Goal: Transaction & Acquisition: Purchase product/service

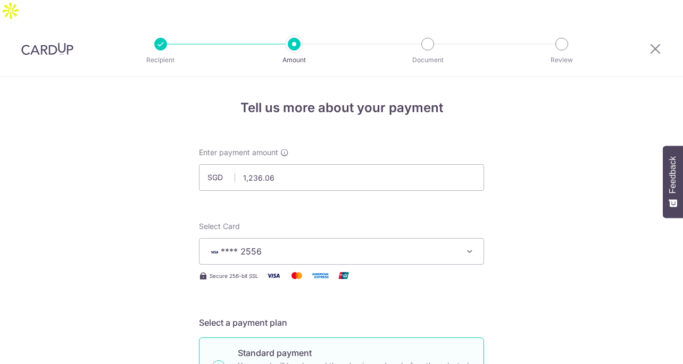
select select "4"
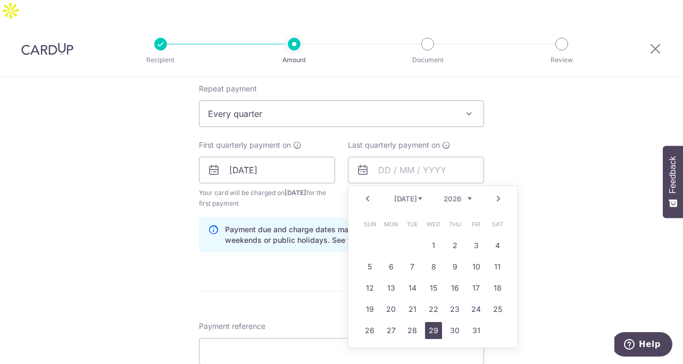
click at [426, 322] on link "29" at bounding box center [433, 330] width 17 height 17
type input "[DATE]"
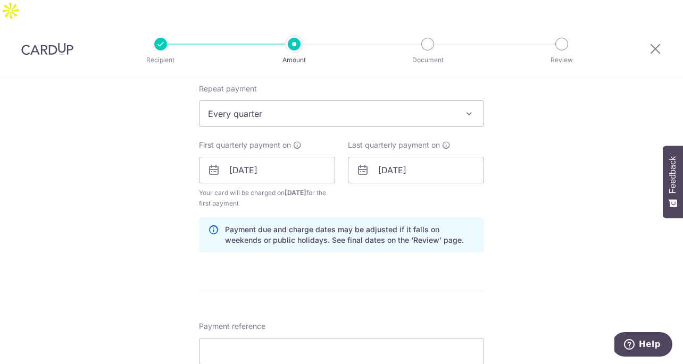
click at [544, 219] on div "Tell us more about your payment Enter payment amount SGD 1,236.06 1236.06 Selec…" at bounding box center [341, 158] width 683 height 1017
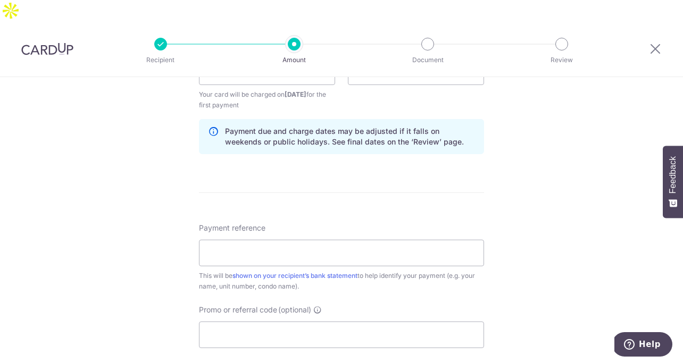
scroll to position [526, 0]
click at [370, 239] on input "Payment reference" at bounding box center [341, 252] width 285 height 27
type input "d"
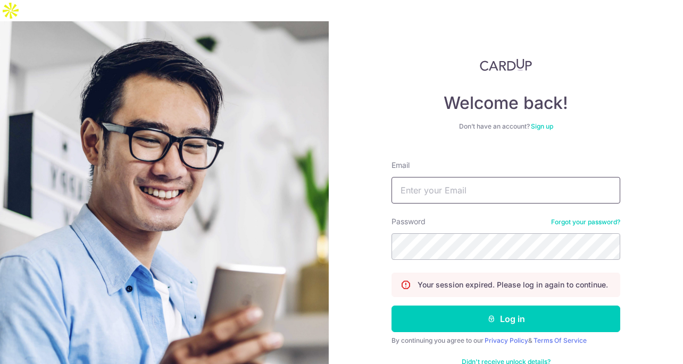
click at [456, 179] on input "Email" at bounding box center [506, 190] width 229 height 27
type input "hrainzhao@gmail.com"
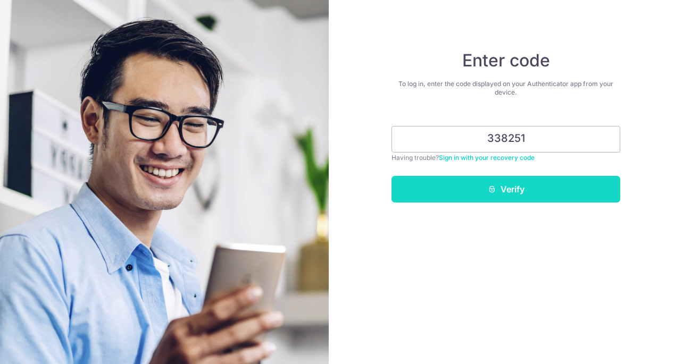
click at [497, 189] on button "Verify" at bounding box center [506, 189] width 229 height 27
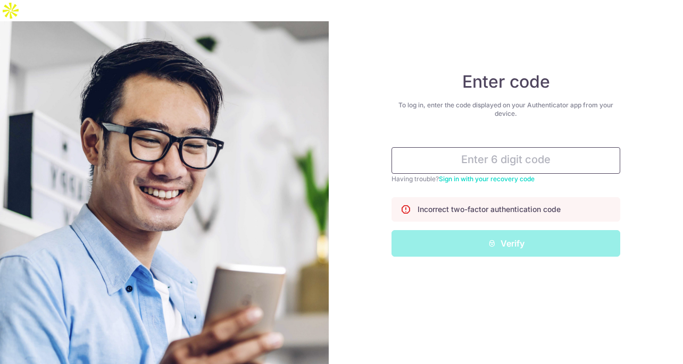
paste input "009045"
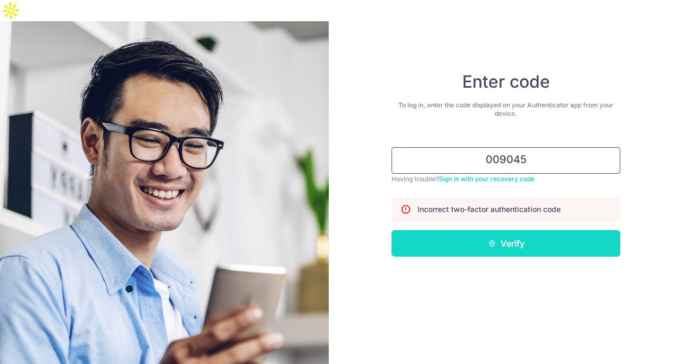
type input "009045"
click at [551, 230] on button "Verify" at bounding box center [506, 243] width 229 height 27
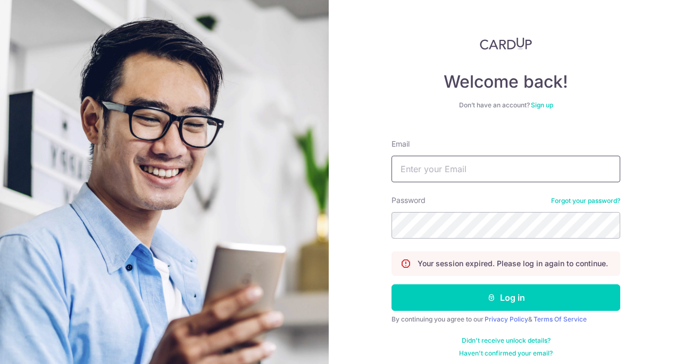
click at [484, 163] on input "Email" at bounding box center [506, 169] width 229 height 27
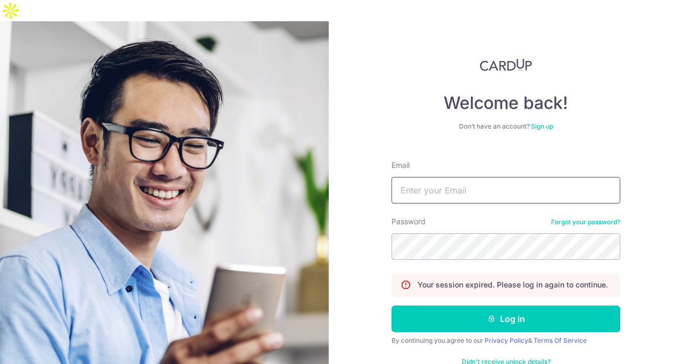
type input "[EMAIL_ADDRESS][DOMAIN_NAME]"
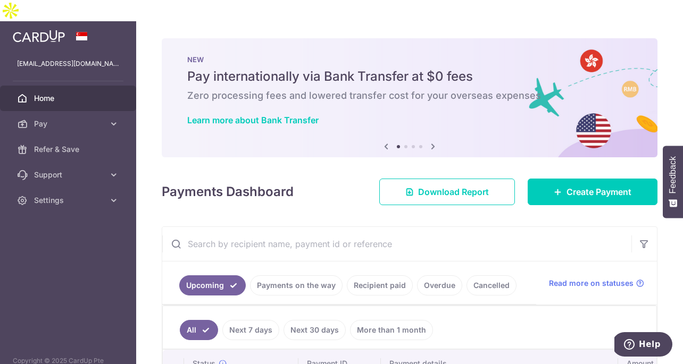
click at [428, 140] on icon at bounding box center [433, 146] width 13 height 13
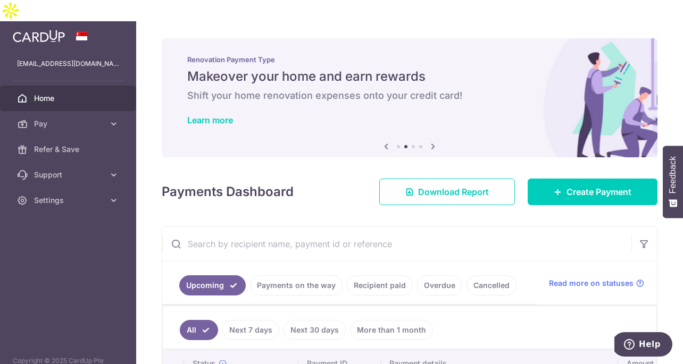
click at [428, 140] on icon at bounding box center [433, 146] width 13 height 13
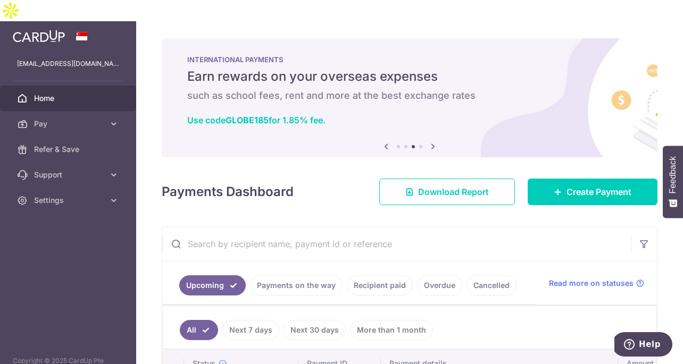
click at [428, 140] on icon at bounding box center [433, 146] width 13 height 13
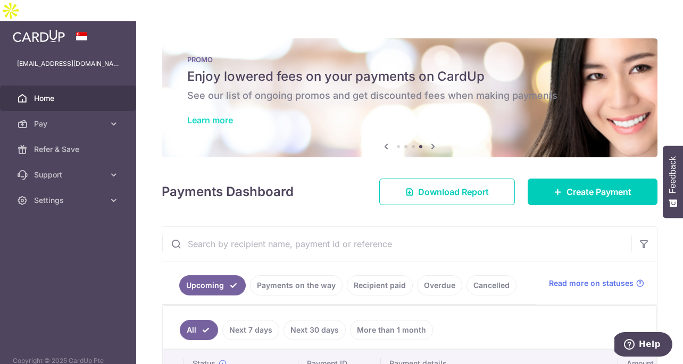
click at [221, 115] on link "Learn more" at bounding box center [210, 120] width 46 height 11
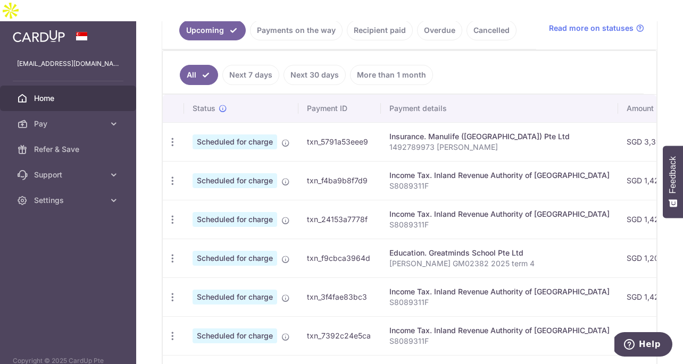
scroll to position [254, 0]
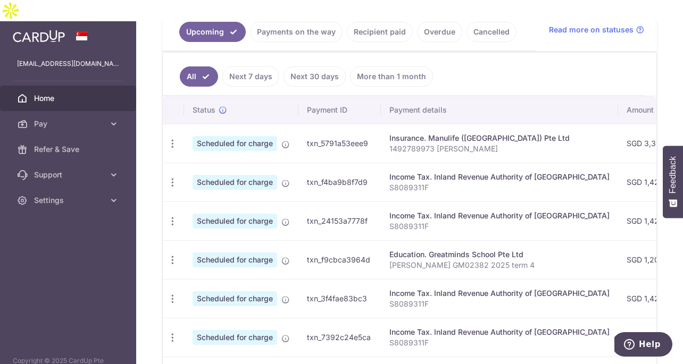
click at [418, 172] on div "Income Tax. Inland Revenue Authority of Singapore" at bounding box center [499, 177] width 220 height 11
click at [176, 138] on icon "button" at bounding box center [172, 143] width 11 height 11
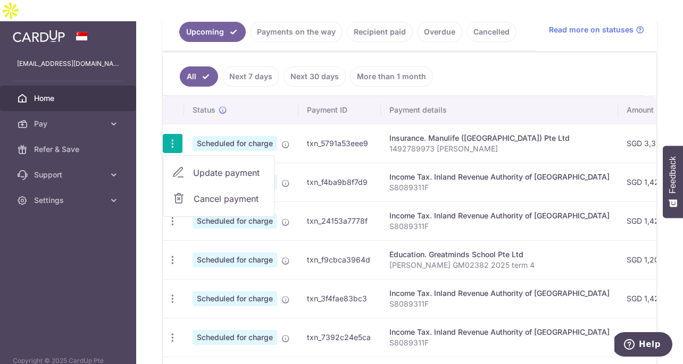
click at [208, 167] on span "Update payment" at bounding box center [229, 173] width 72 height 13
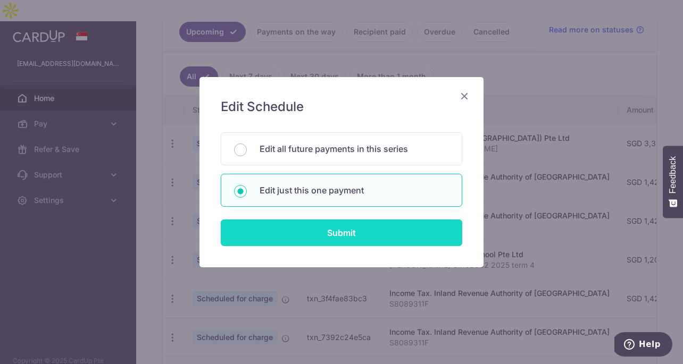
click at [296, 232] on input "Submit" at bounding box center [342, 233] width 242 height 27
radio input "true"
type input "3,393.48"
type input "[DATE]"
type input "1492789973 [PERSON_NAME]"
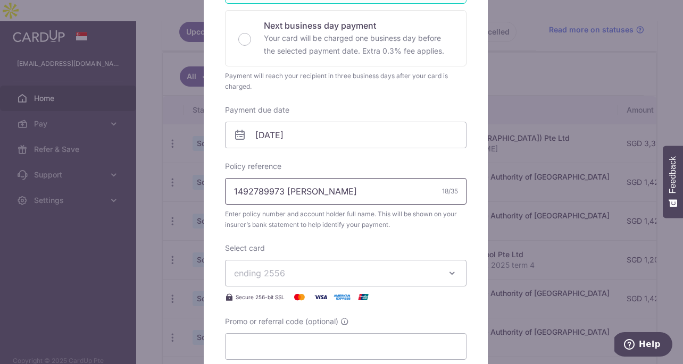
click at [343, 193] on input "1492789973 [PERSON_NAME]" at bounding box center [346, 191] width 242 height 27
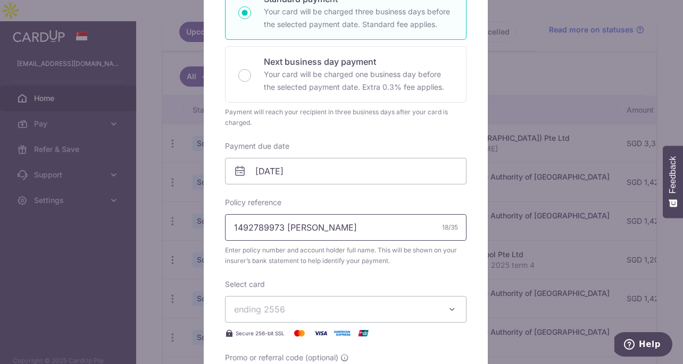
scroll to position [0, 0]
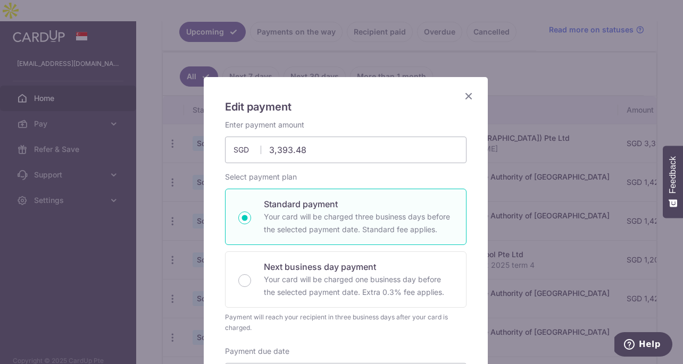
click at [468, 96] on icon "Close" at bounding box center [468, 95] width 13 height 13
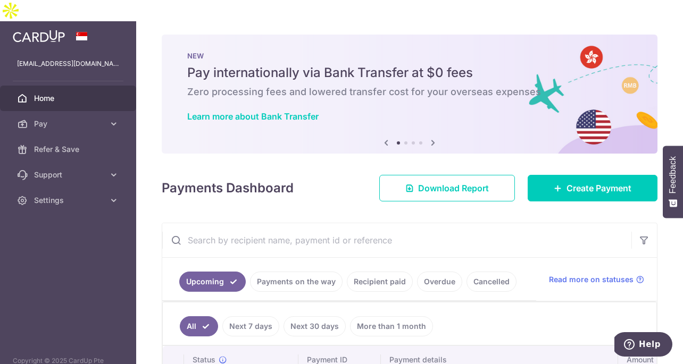
scroll to position [5, 0]
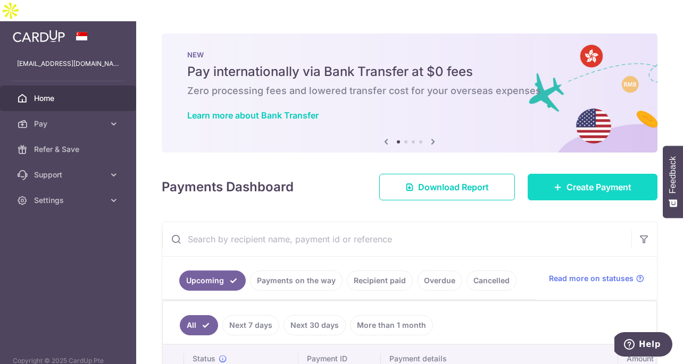
click at [567, 181] on span "Create Payment" at bounding box center [599, 187] width 65 height 13
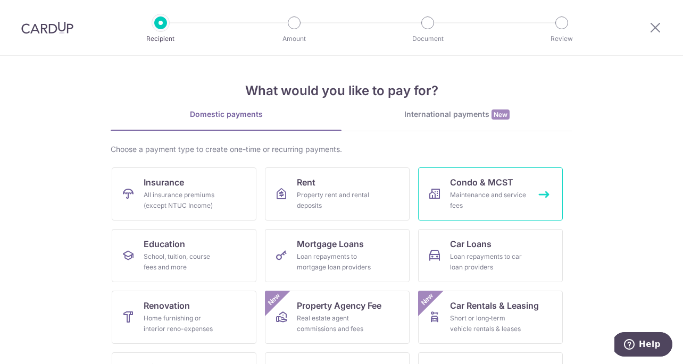
click at [452, 207] on div "Maintenance and service fees" at bounding box center [488, 200] width 77 height 21
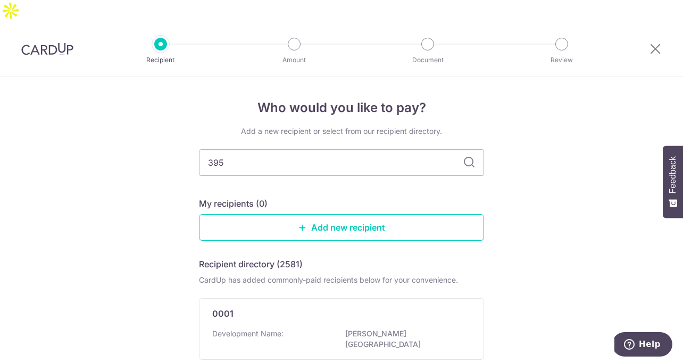
type input "3951"
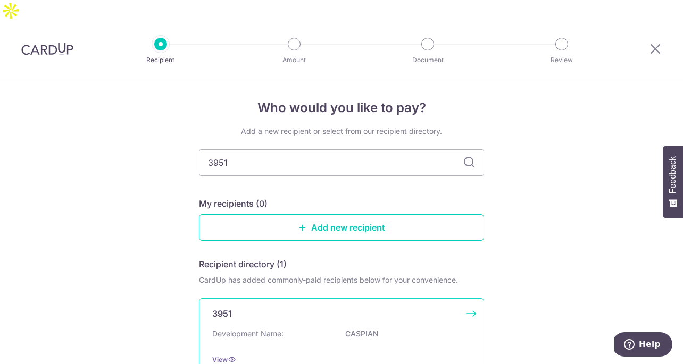
click at [311, 329] on div "Development Name: [GEOGRAPHIC_DATA]" at bounding box center [341, 337] width 259 height 17
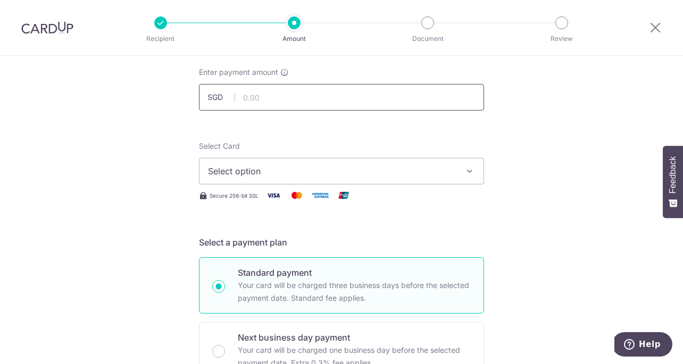
click at [267, 100] on input "text" at bounding box center [341, 97] width 285 height 27
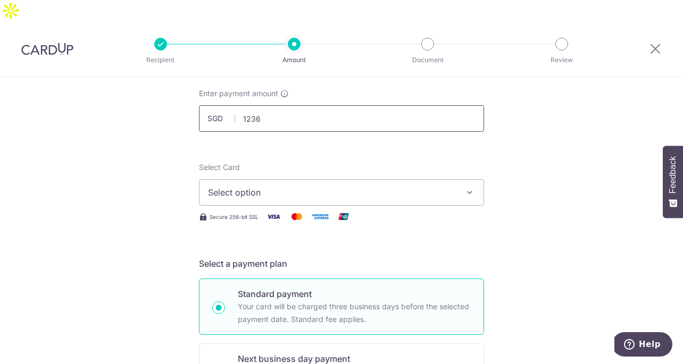
type input "1,236.00"
click at [273, 186] on span "Select option" at bounding box center [332, 192] width 248 height 13
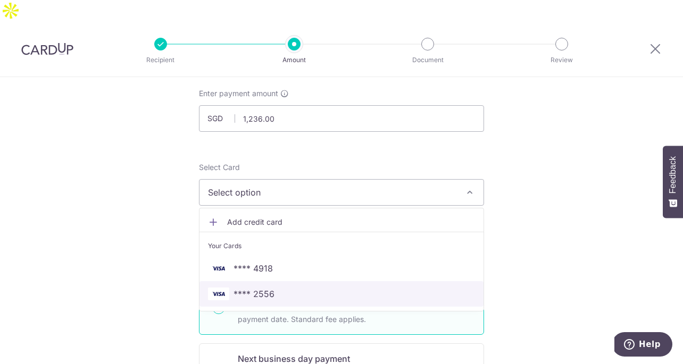
click at [267, 288] on span "**** 2556" at bounding box center [254, 294] width 41 height 13
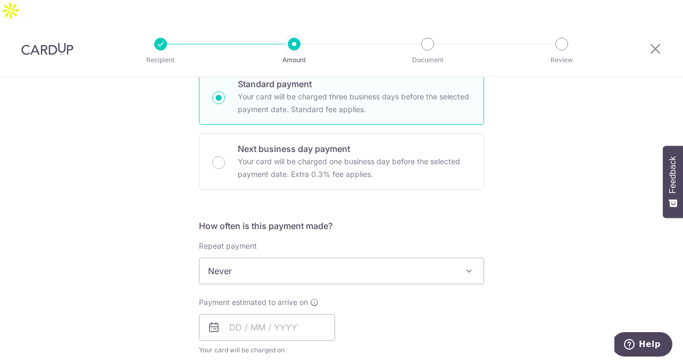
scroll to position [272, 0]
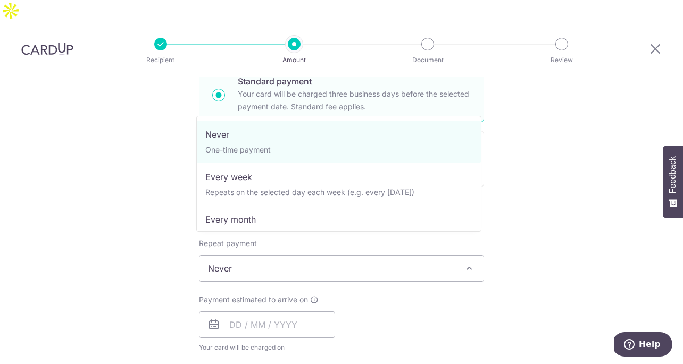
click at [339, 256] on span "Never" at bounding box center [342, 269] width 284 height 26
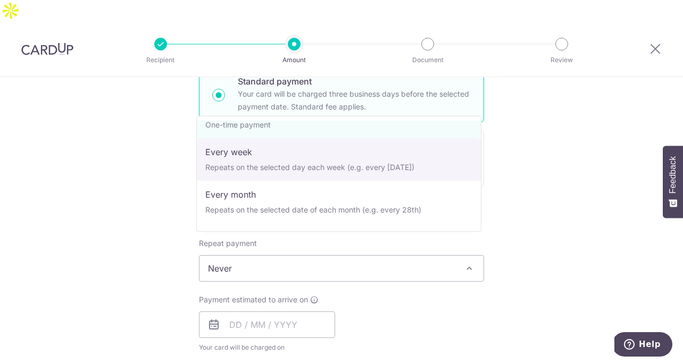
scroll to position [30, 0]
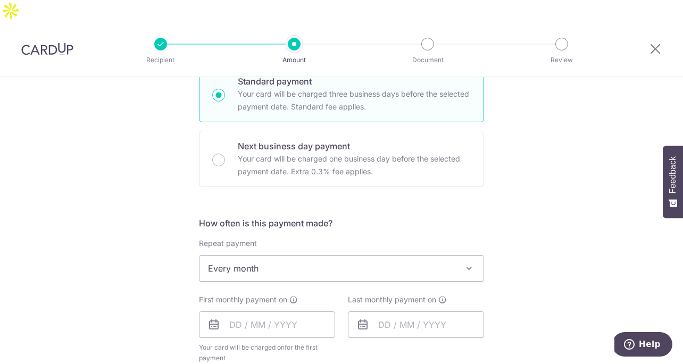
click at [333, 256] on span "Every month" at bounding box center [342, 269] width 284 height 26
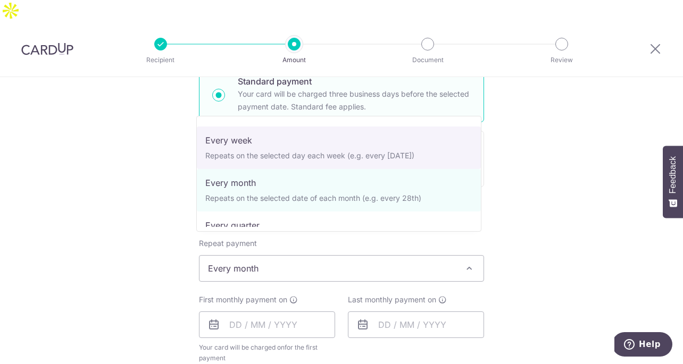
scroll to position [90, 0]
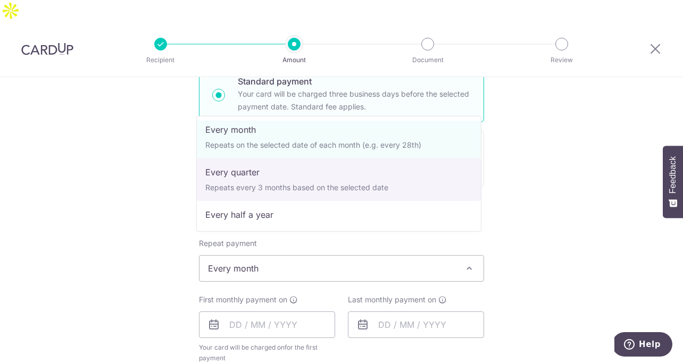
select select "4"
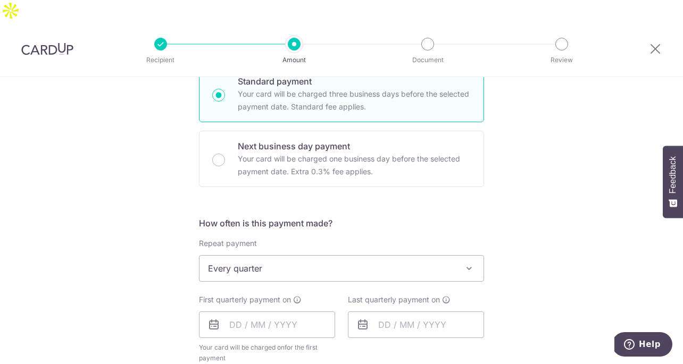
click at [164, 288] on div "Tell us more about your payment Enter payment amount SGD 1,236.00 1236.00 Selec…" at bounding box center [341, 291] width 683 height 973
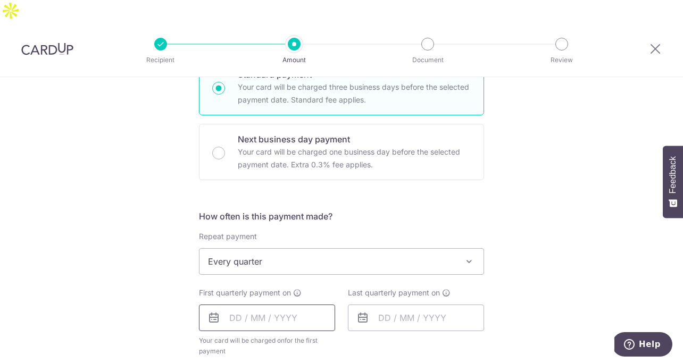
click at [239, 305] on input "text" at bounding box center [267, 318] width 136 height 27
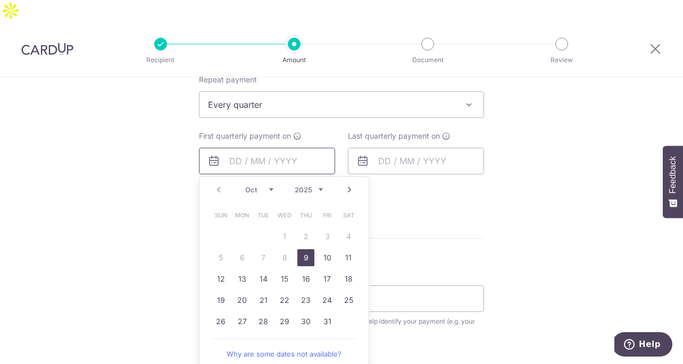
scroll to position [436, 0]
click at [286, 313] on link "29" at bounding box center [284, 321] width 17 height 17
type input "[DATE]"
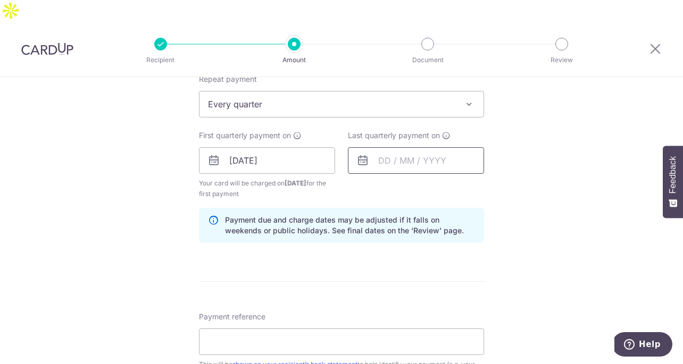
click at [414, 147] on input "text" at bounding box center [416, 160] width 136 height 27
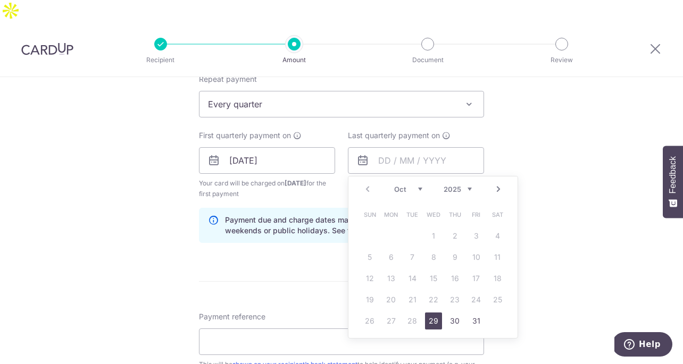
click at [464, 185] on select "2025 2026 2027 2028 2029 2030 2031 2032 2033 2034 2035" at bounding box center [458, 189] width 28 height 9
click at [417, 185] on select "Jan Feb Mar Apr May Jun Jul Aug Sep Oct Nov Dec" at bounding box center [408, 189] width 28 height 9
click at [431, 313] on link "29" at bounding box center [433, 321] width 17 height 17
type input "[DATE]"
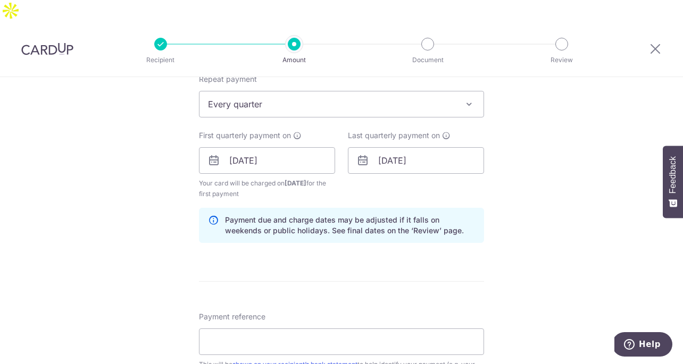
click at [488, 253] on div "Tell us more about your payment Enter payment amount SGD 1,236.00 1236.00 Selec…" at bounding box center [341, 149] width 683 height 1017
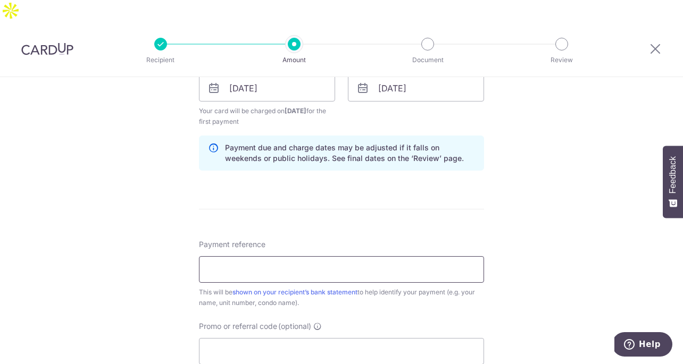
click at [377, 256] on input "Payment reference" at bounding box center [341, 269] width 285 height 27
type input "5"
type input "#04-25 Zhao Yu/Shen Yannan"
click at [491, 174] on div "Tell us more about your payment Enter payment amount SGD 1,236.00 1236.00 Selec…" at bounding box center [341, 77] width 683 height 1017
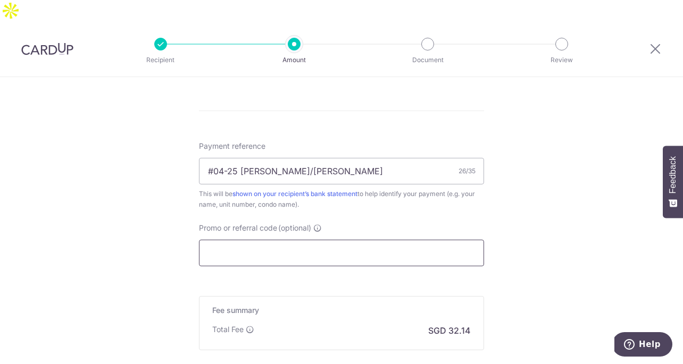
click at [277, 240] on input "Promo or referral code (optional)" at bounding box center [341, 253] width 285 height 27
paste input "VTAX25R"
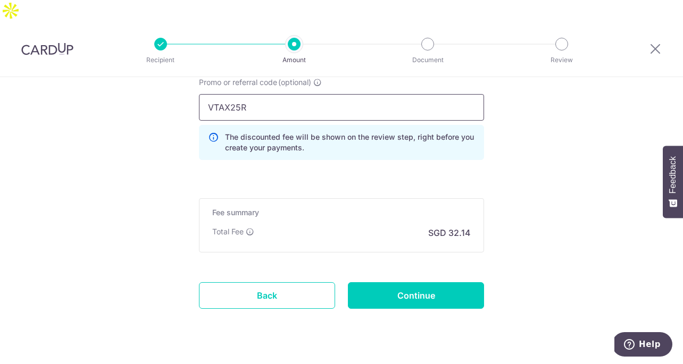
scroll to position [756, 0]
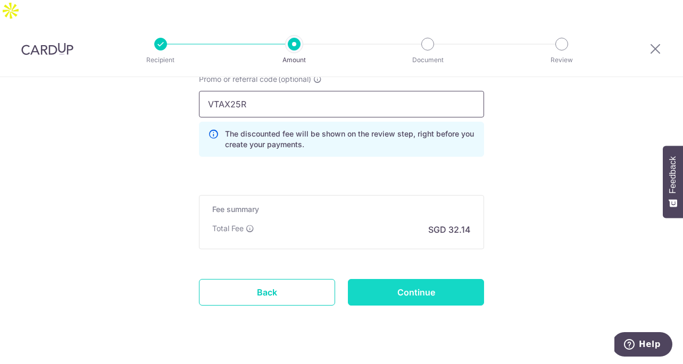
type input "VTAX25R"
click at [385, 279] on input "Continue" at bounding box center [416, 292] width 136 height 27
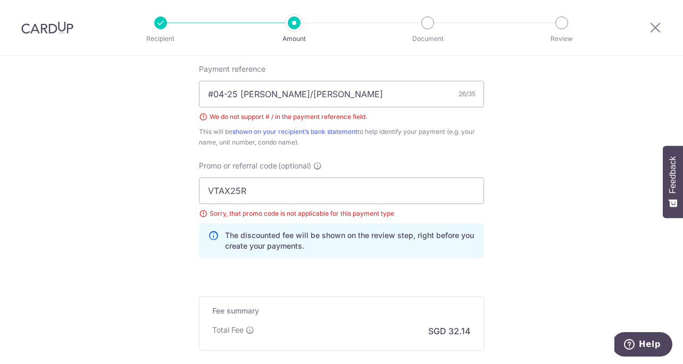
scroll to position [608, 0]
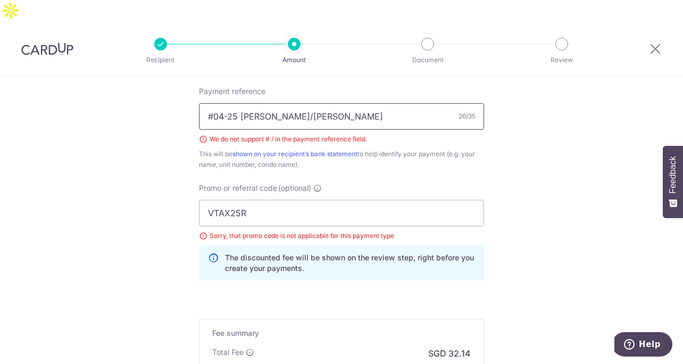
click at [211, 103] on input "#04-25 [PERSON_NAME]/[PERSON_NAME]" at bounding box center [341, 116] width 285 height 27
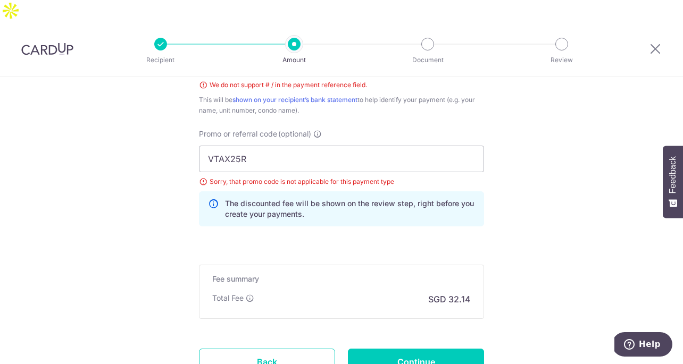
type input "56A 04-25 [PERSON_NAME]/[PERSON_NAME]"
click at [258, 146] on input "VTAX25R" at bounding box center [341, 159] width 285 height 27
paste input "REC185"
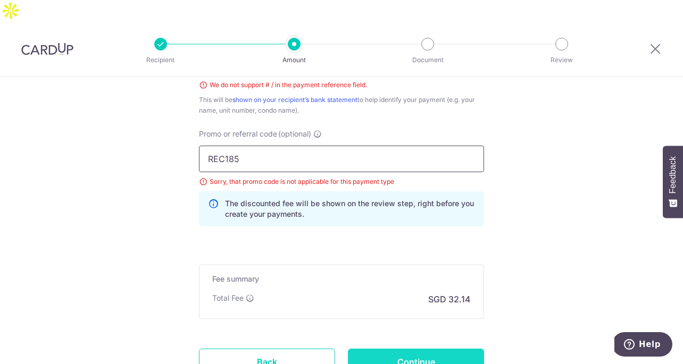
type input "REC185"
click at [372, 349] on input "Continue" at bounding box center [416, 362] width 136 height 27
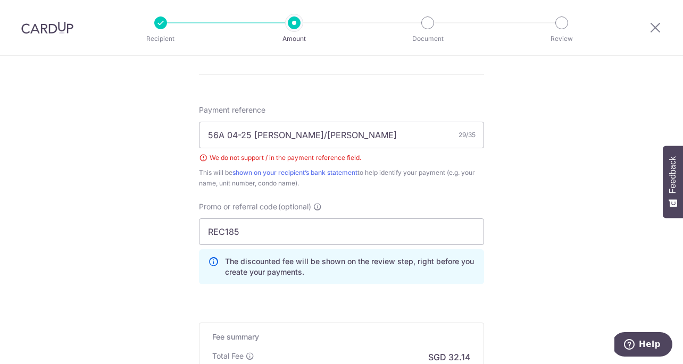
scroll to position [560, 0]
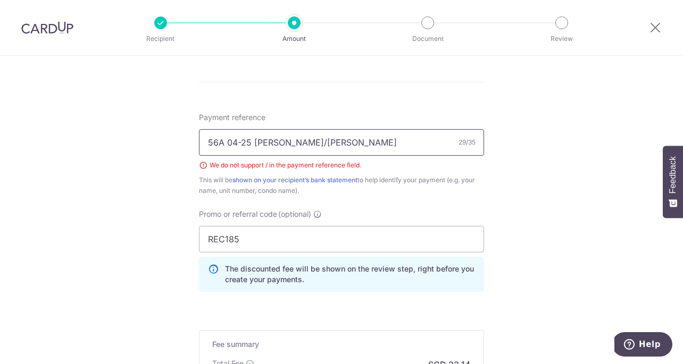
click at [286, 139] on input "56A 04-25 Zhao Yu/Shen Yannan" at bounding box center [341, 142] width 285 height 27
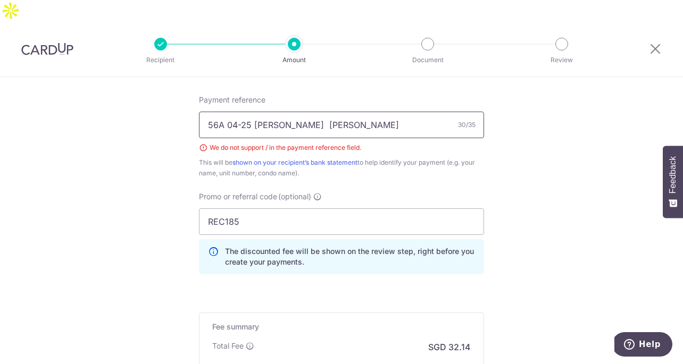
scroll to position [717, 0]
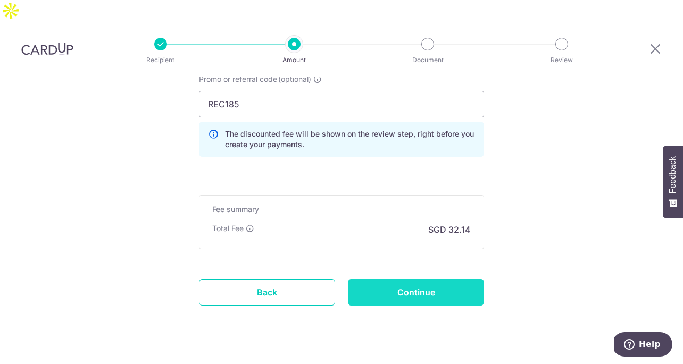
click at [401, 279] on input "Continue" at bounding box center [416, 292] width 136 height 27
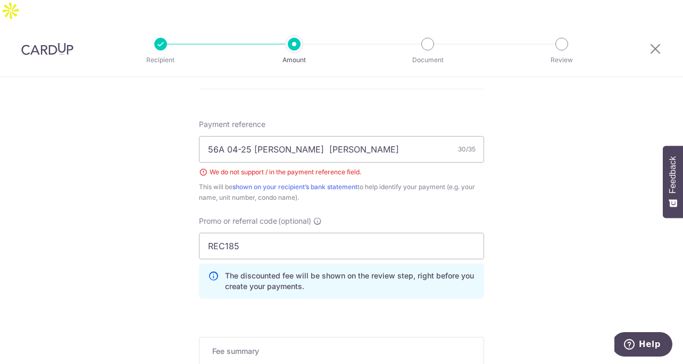
scroll to position [574, 0]
click at [288, 137] on input "56A 04-25 Zhao Yu Shen Yannan" at bounding box center [341, 150] width 285 height 27
type input "56A 04-25 [PERSON_NAME] [PERSON_NAME]"
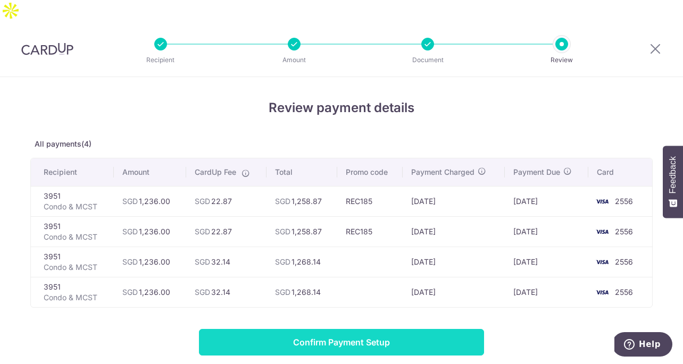
click at [386, 329] on input "Confirm Payment Setup" at bounding box center [341, 342] width 285 height 27
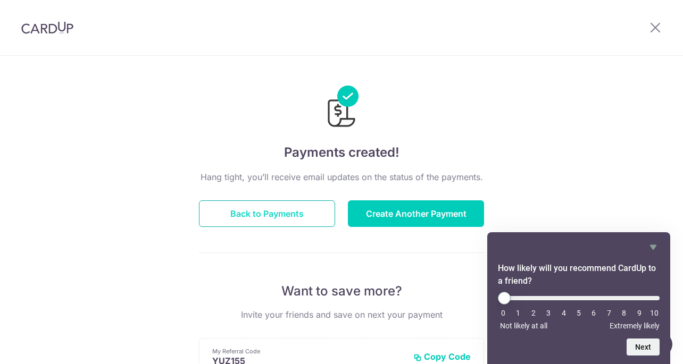
click at [305, 213] on button "Back to Payments" at bounding box center [267, 214] width 136 height 27
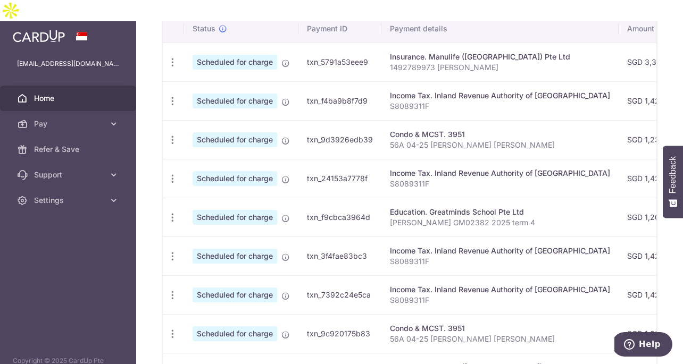
scroll to position [434, 0]
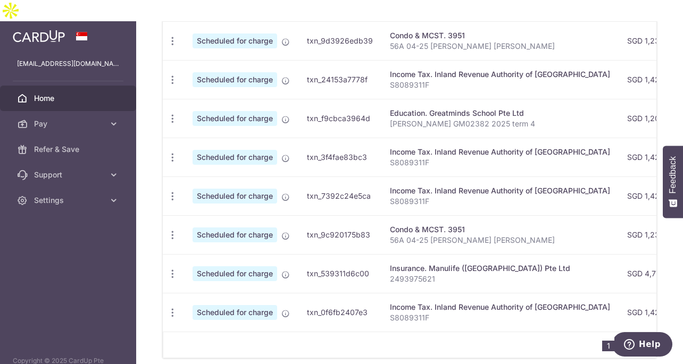
click at [421, 225] on div "Condo & MCST. 3951" at bounding box center [500, 230] width 220 height 11
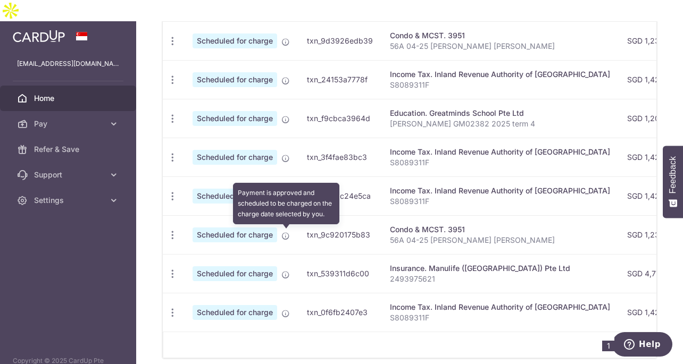
click at [289, 232] on icon at bounding box center [285, 236] width 9 height 9
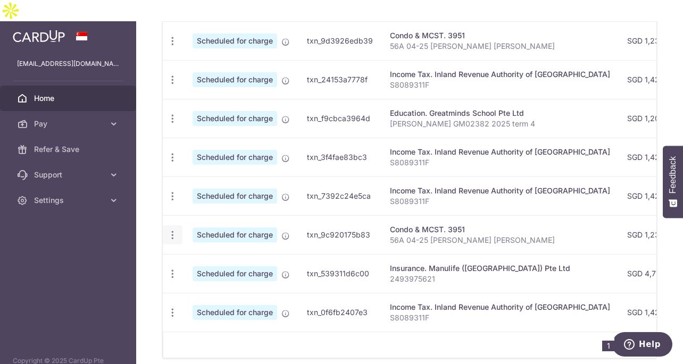
click at [170, 230] on icon "button" at bounding box center [172, 235] width 11 height 11
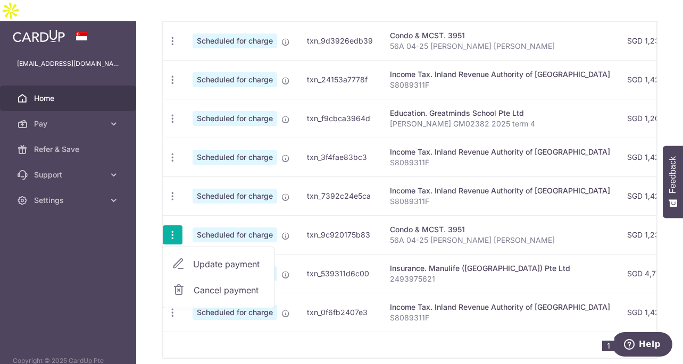
click at [220, 258] on span "Update payment" at bounding box center [229, 264] width 72 height 13
radio input "true"
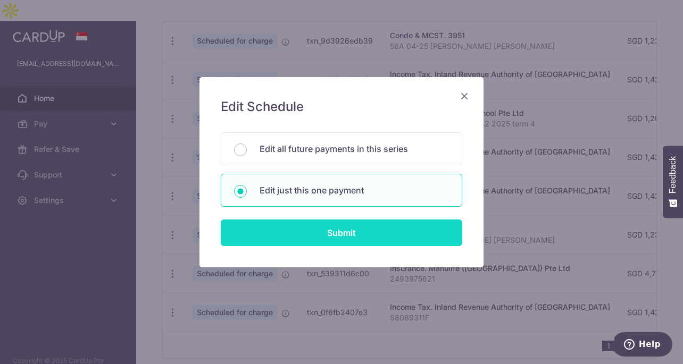
click at [351, 235] on input "Submit" at bounding box center [342, 233] width 242 height 27
radio input "true"
type input "1,236.00"
type input "[DATE]"
type input "56A 04-25 [PERSON_NAME] [PERSON_NAME]"
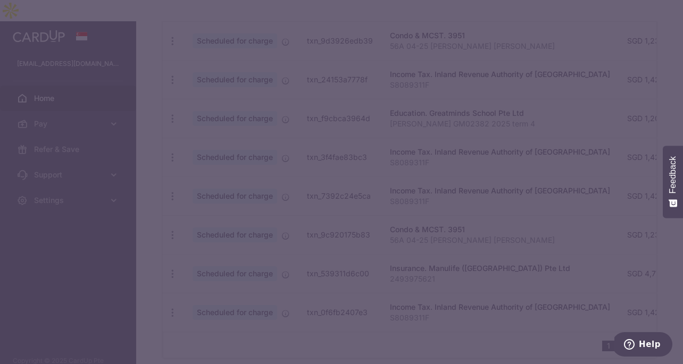
type input "REC185"
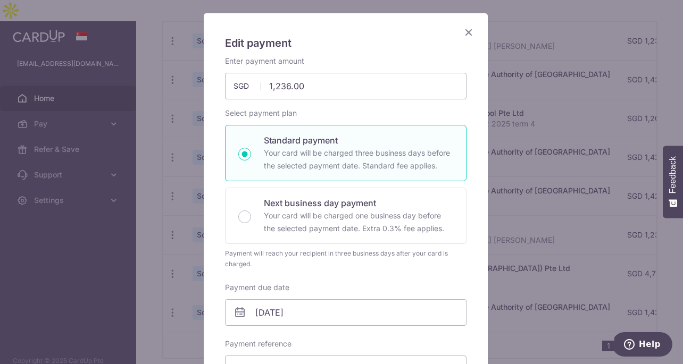
scroll to position [0, 0]
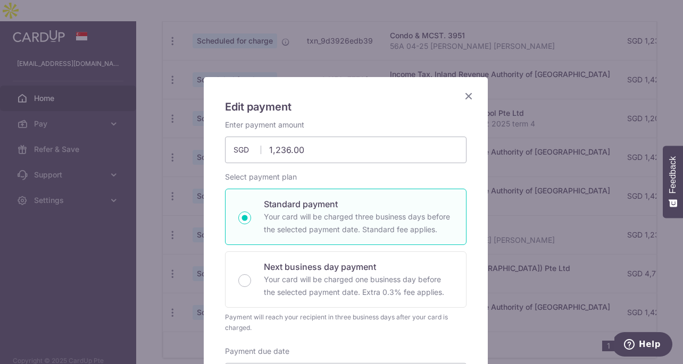
click at [464, 93] on icon "Close" at bounding box center [468, 95] width 13 height 13
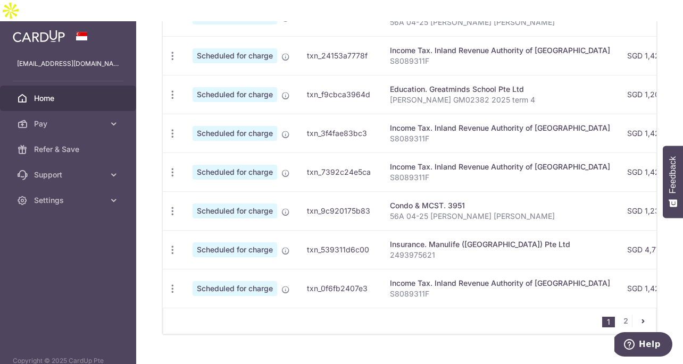
scroll to position [464, 0]
click at [639, 317] on icon "pager" at bounding box center [643, 321] width 9 height 9
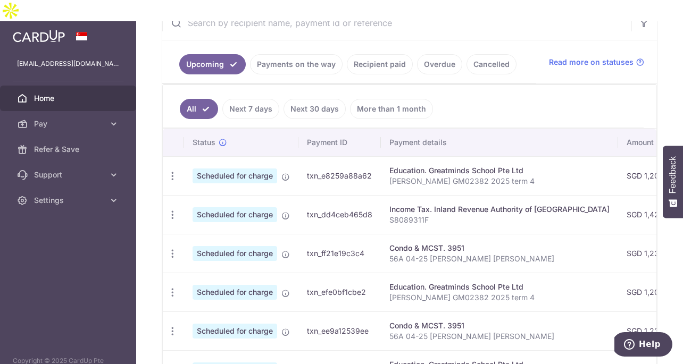
scroll to position [229, 0]
